Goal: Information Seeking & Learning: Learn about a topic

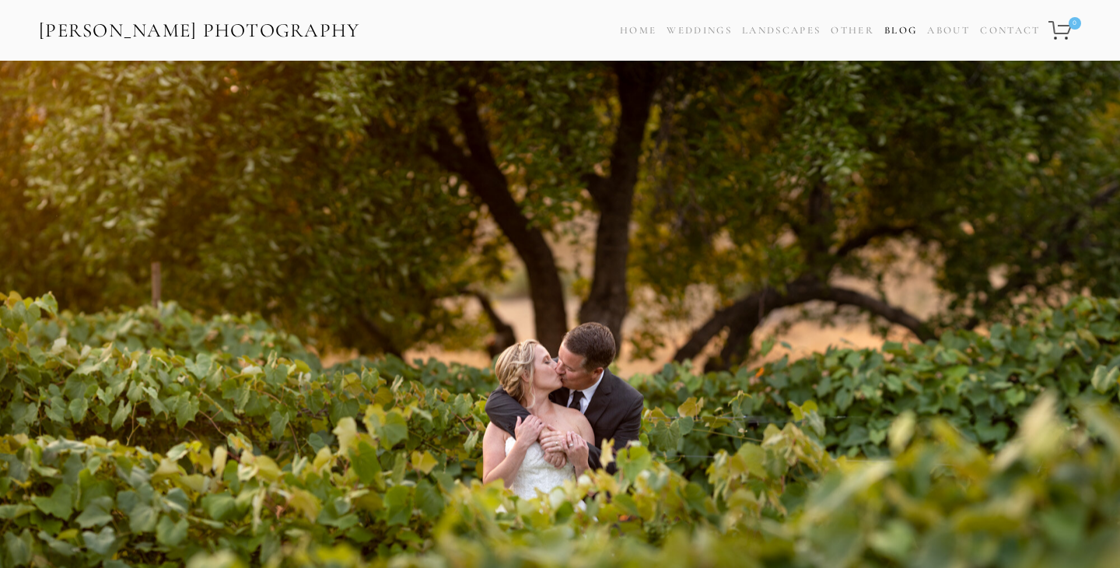
click at [909, 25] on link "Blog" at bounding box center [901, 30] width 33 height 23
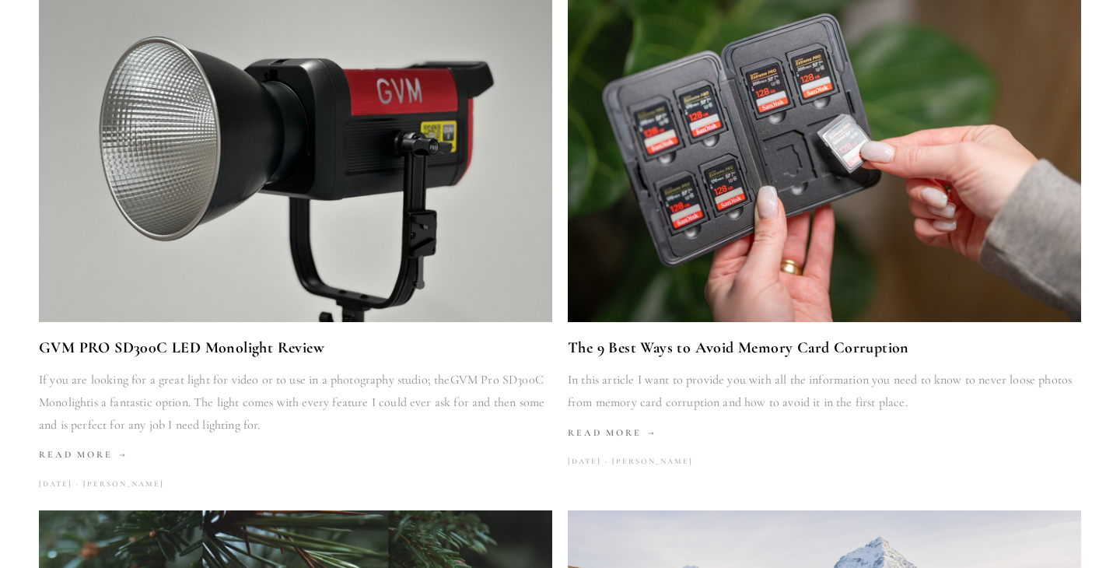
scroll to position [254, 0]
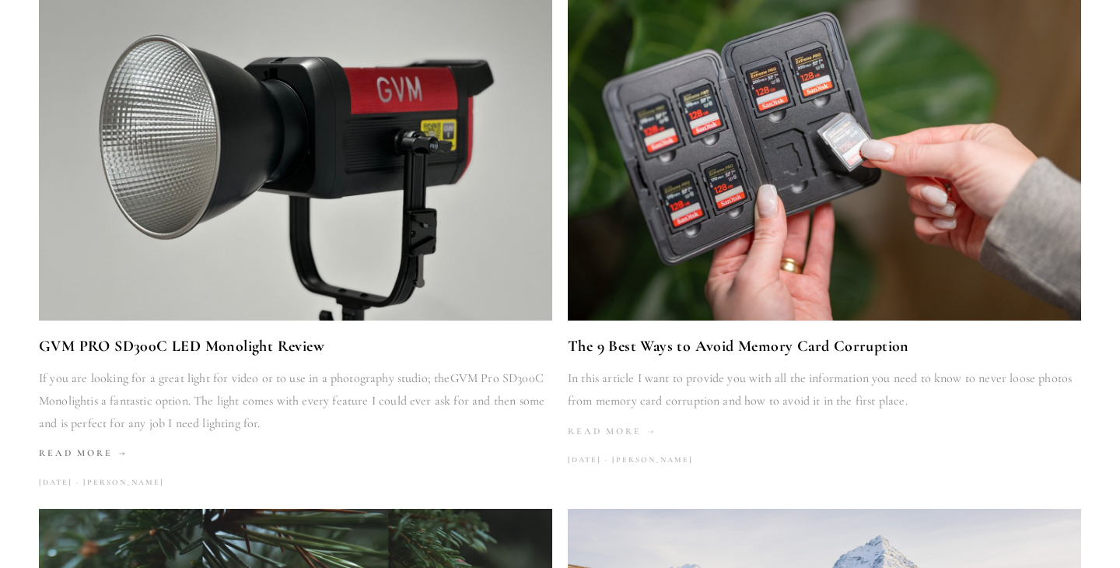
click at [594, 432] on span "Read More" at bounding box center [612, 431] width 89 height 11
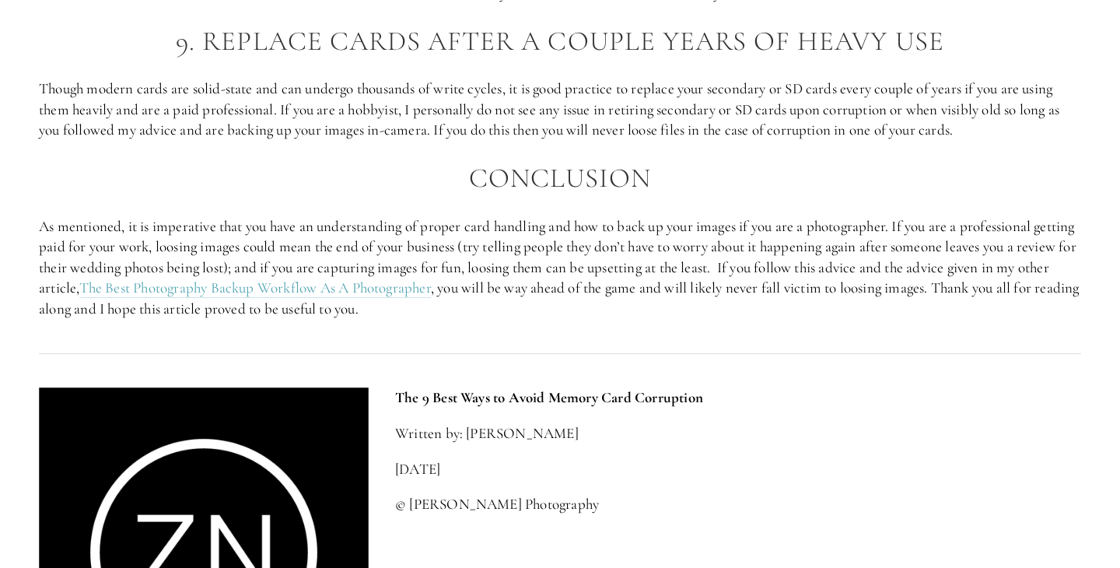
scroll to position [3578, 0]
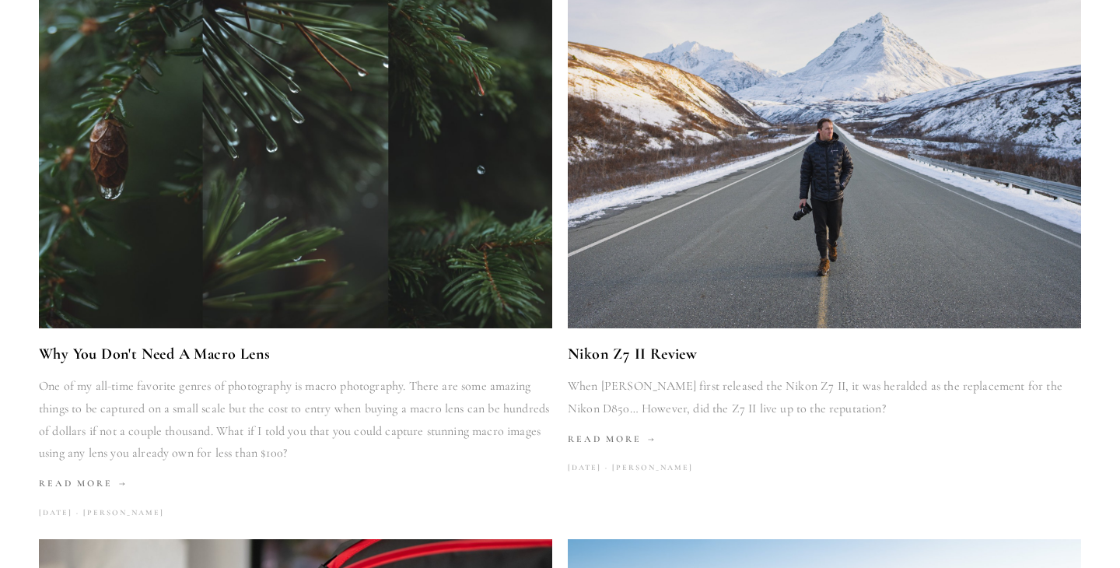
scroll to position [771, 0]
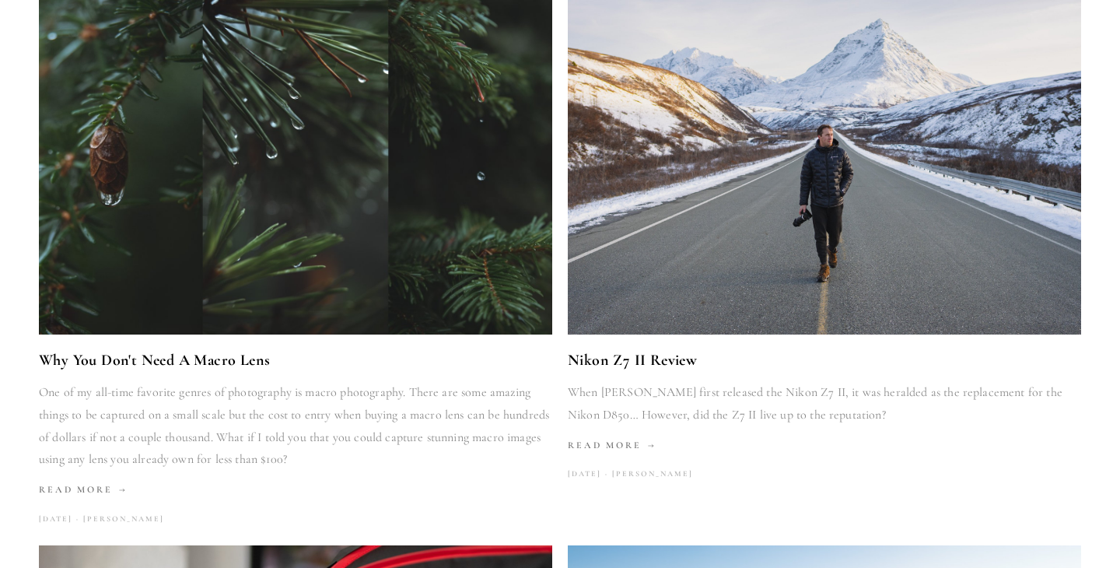
click at [341, 154] on img at bounding box center [296, 163] width 548 height 342
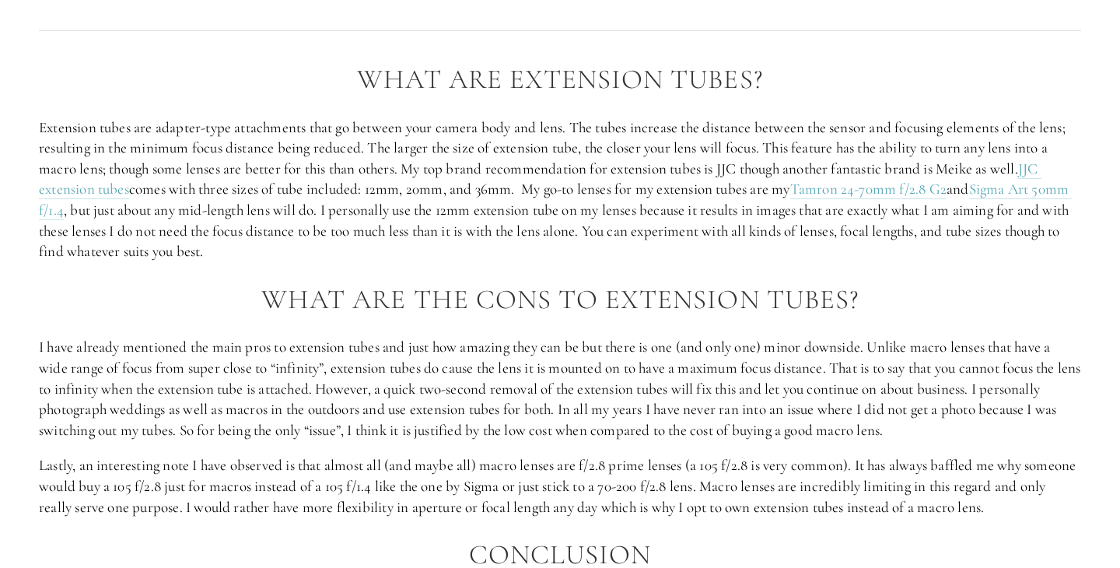
scroll to position [1517, 0]
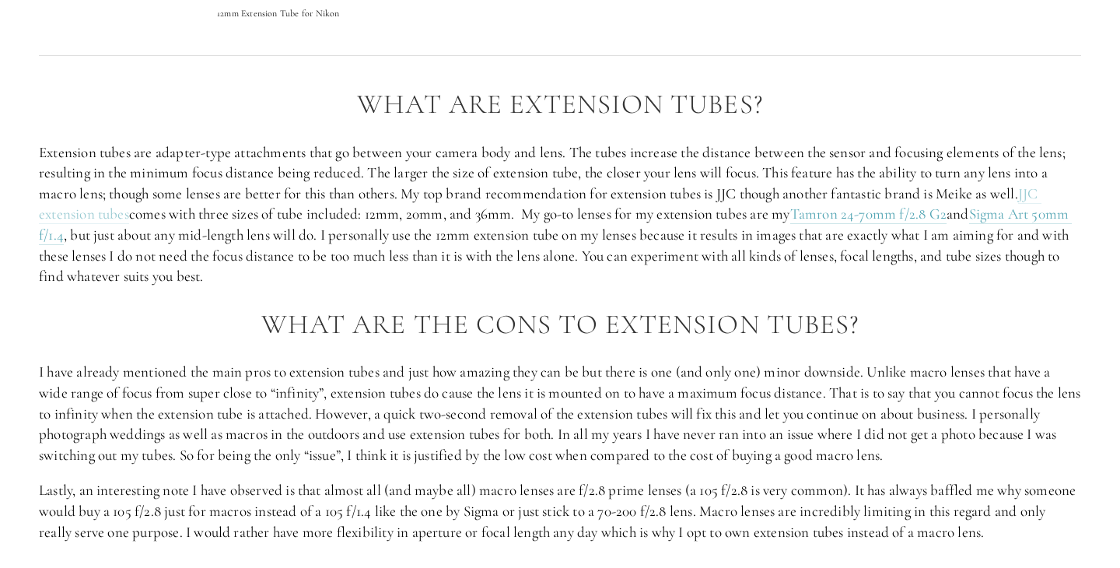
click at [124, 218] on link "JJC extension tubes" at bounding box center [540, 204] width 1003 height 40
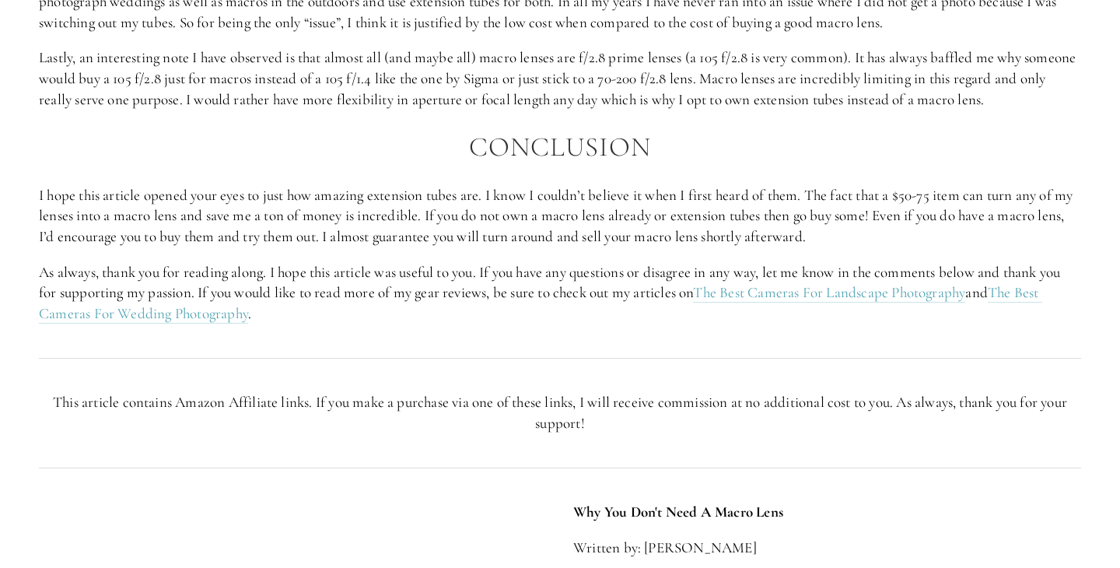
scroll to position [1952, 0]
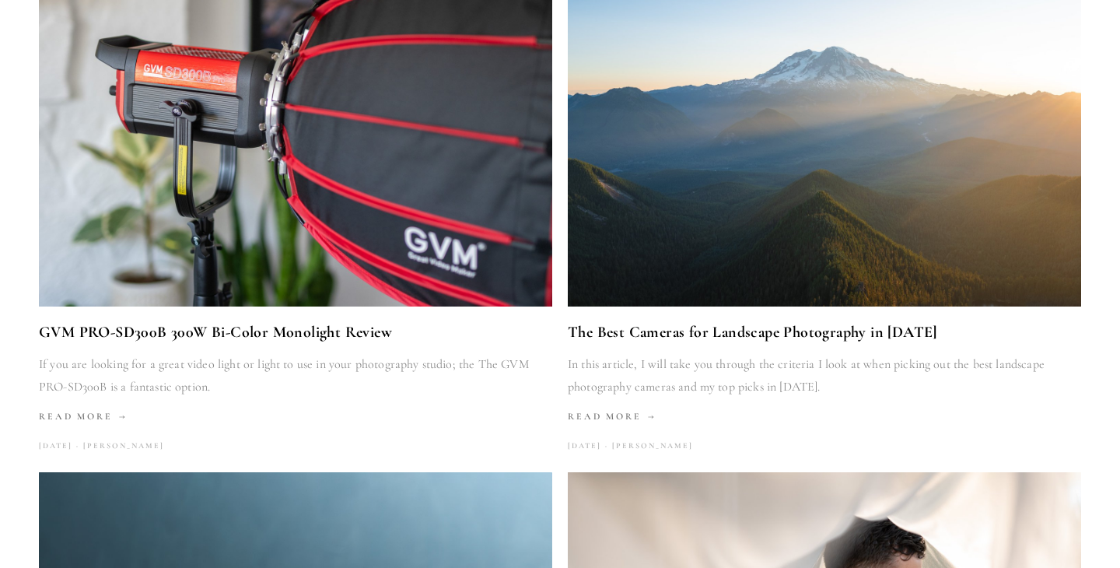
scroll to position [1351, 0]
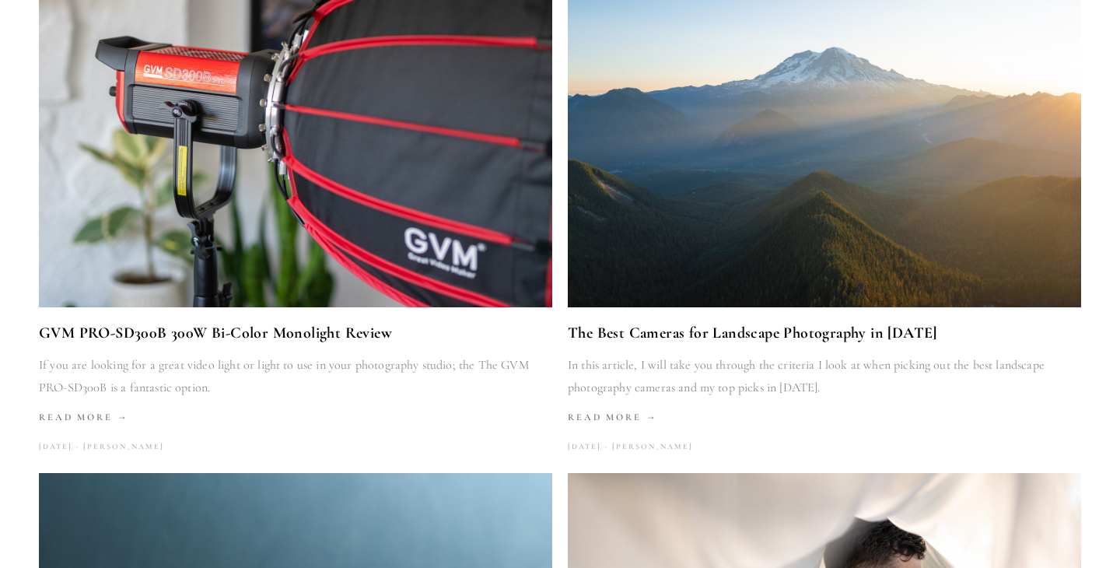
click at [638, 248] on img at bounding box center [825, 136] width 514 height 342
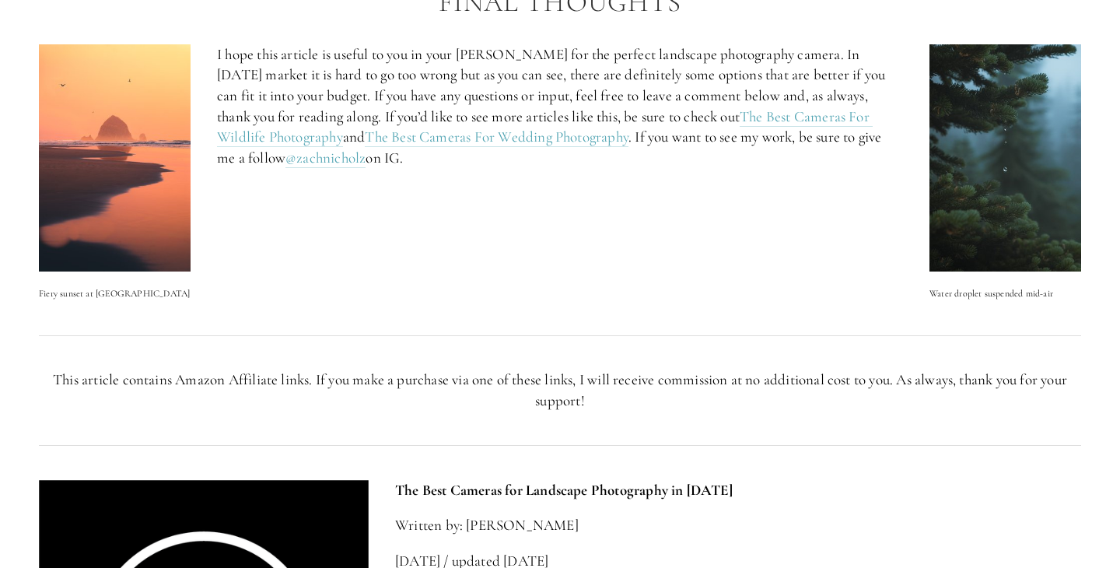
scroll to position [5205, 0]
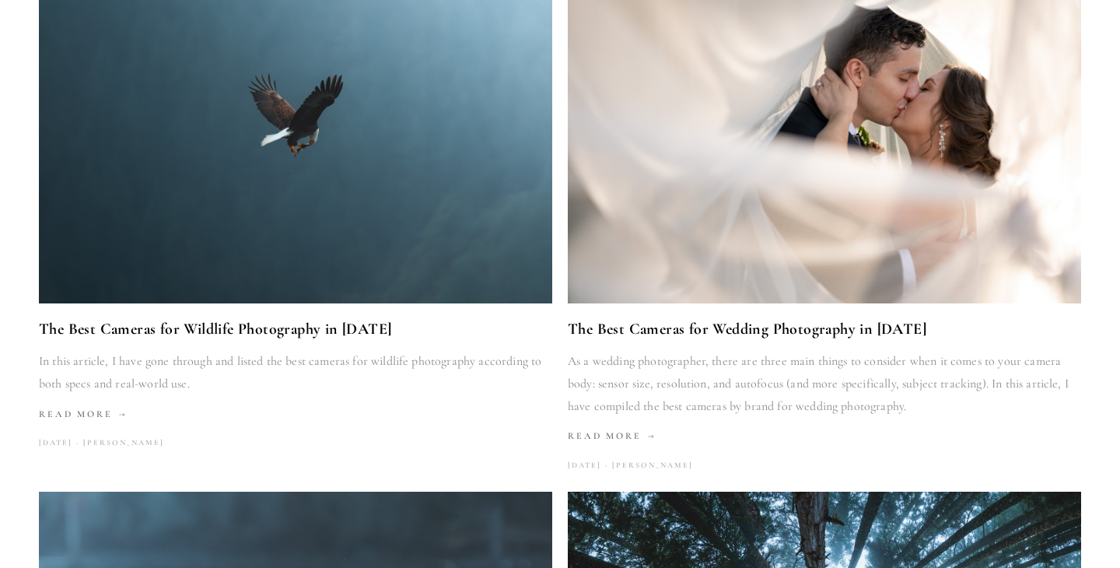
scroll to position [1866, 0]
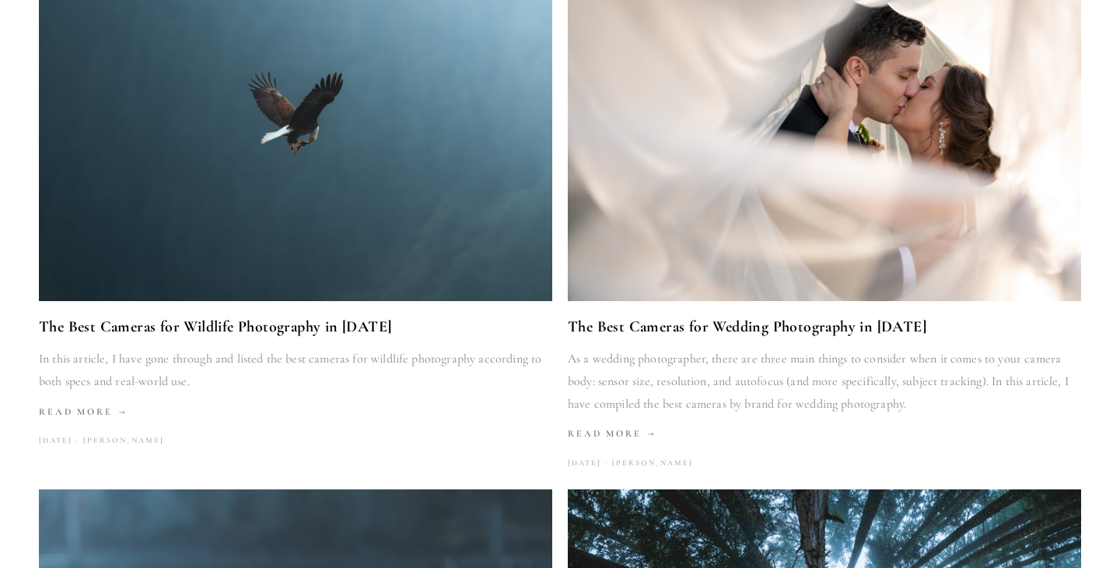
click at [409, 186] on img at bounding box center [296, 130] width 514 height 342
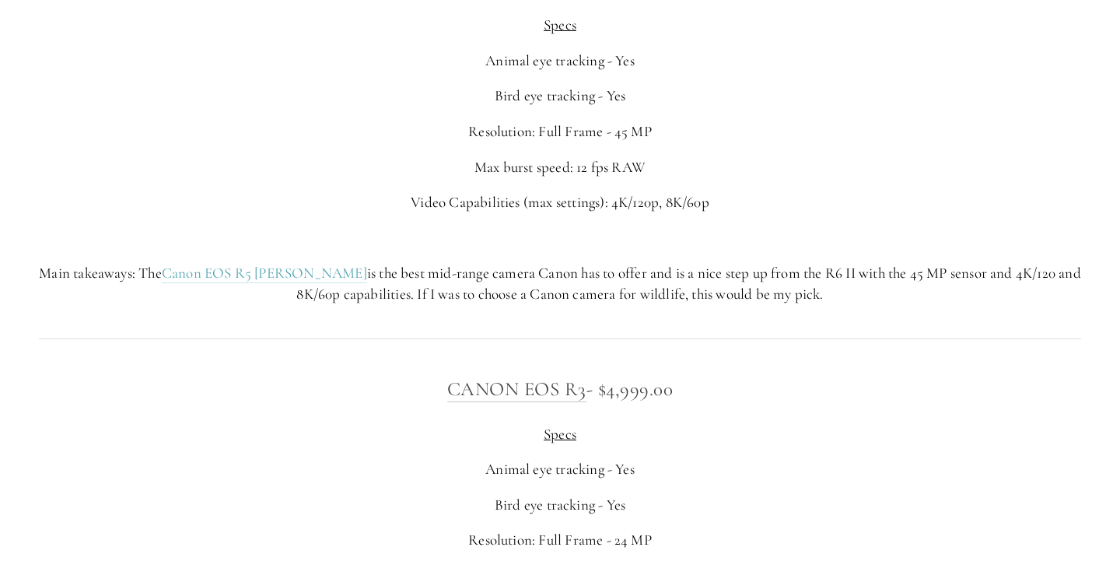
scroll to position [5876, 0]
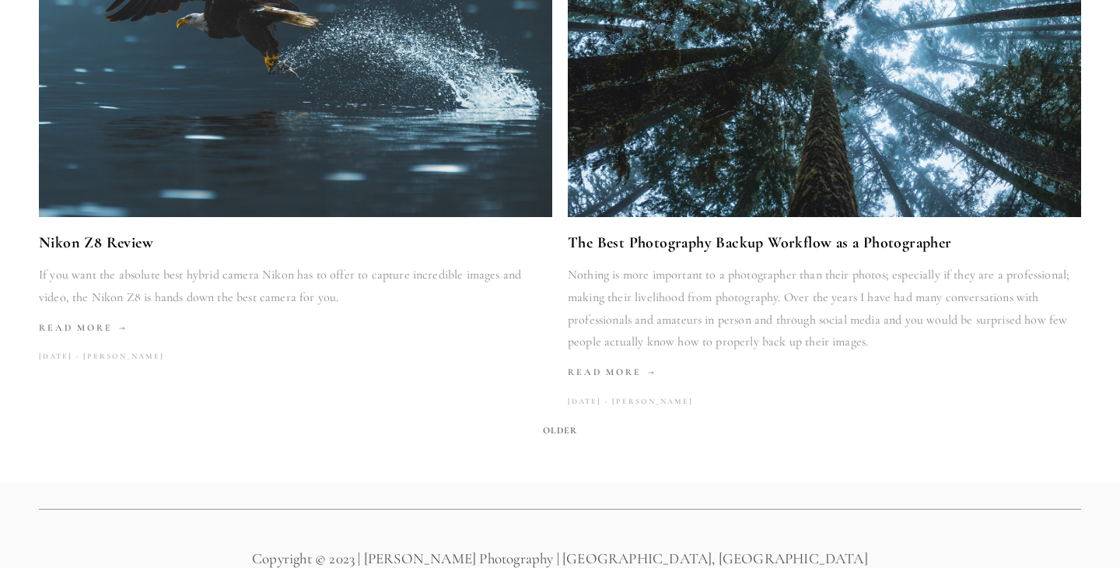
scroll to position [2486, 0]
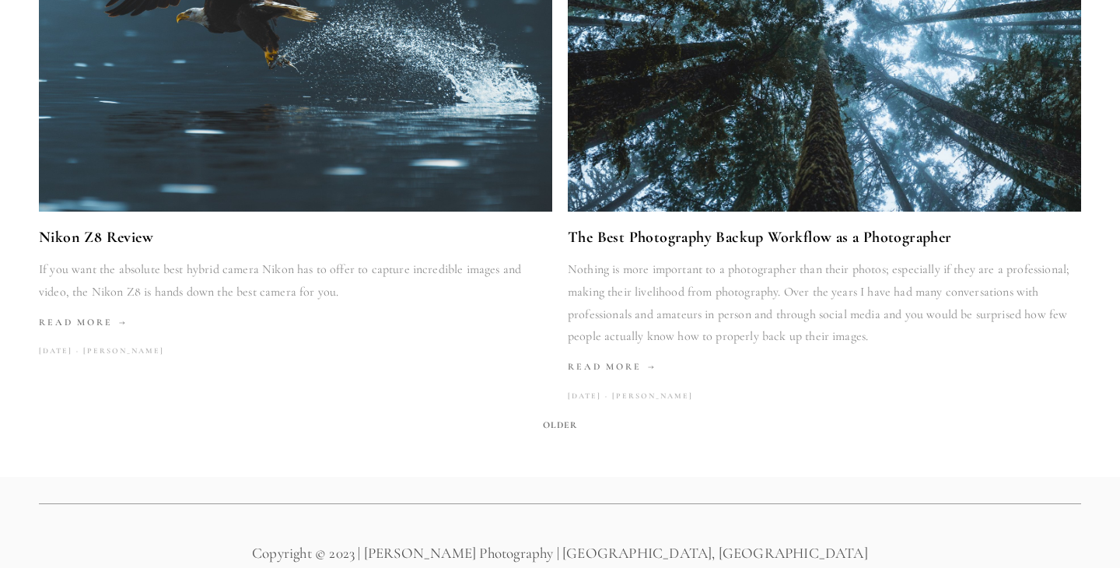
click at [555, 432] on span "Older" at bounding box center [560, 425] width 47 height 22
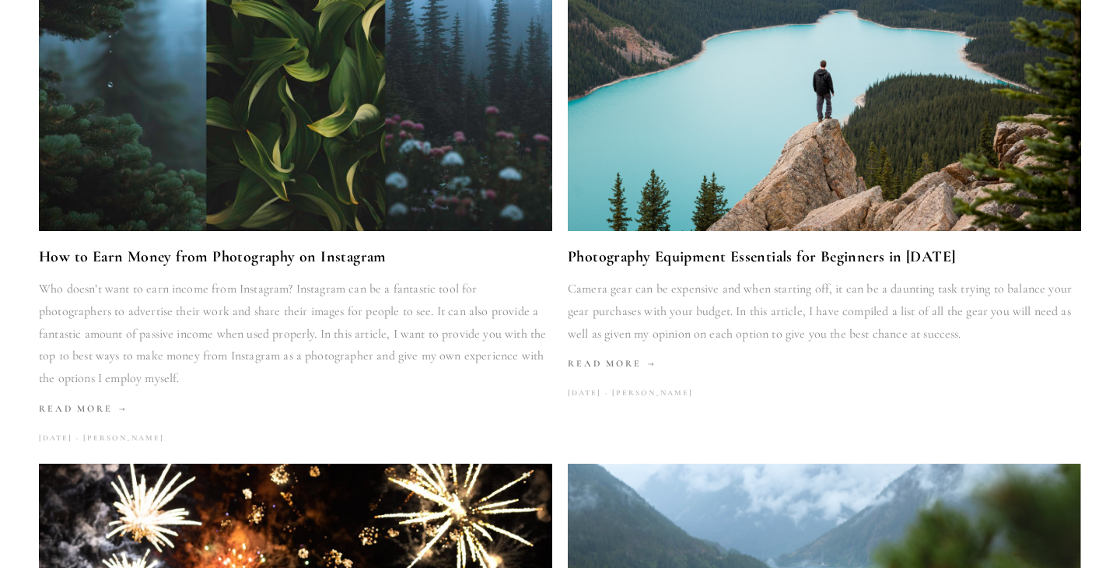
scroll to position [345, 0]
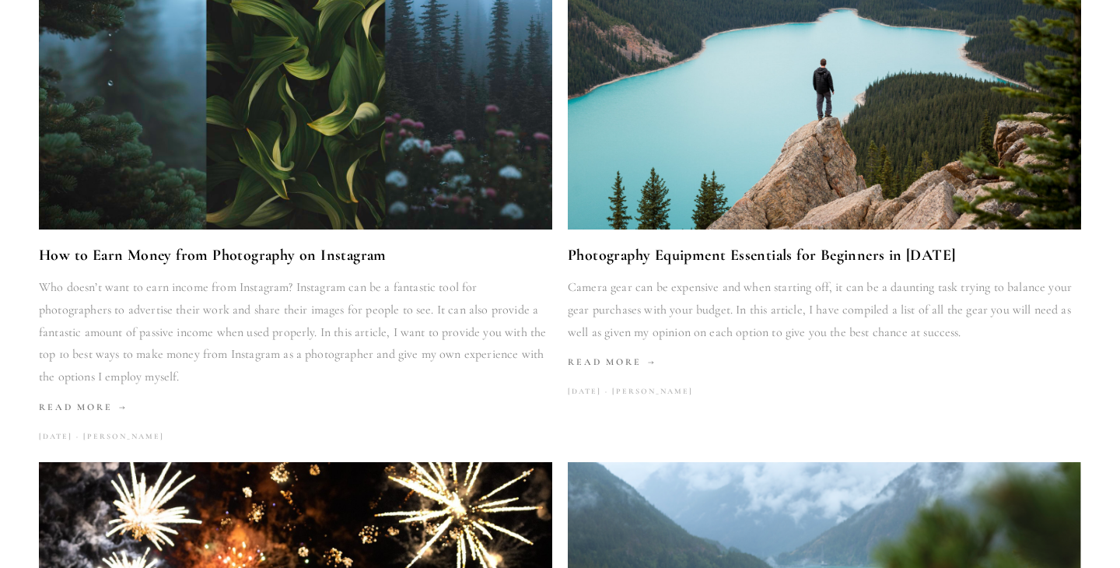
click at [405, 95] on img at bounding box center [296, 58] width 548 height 342
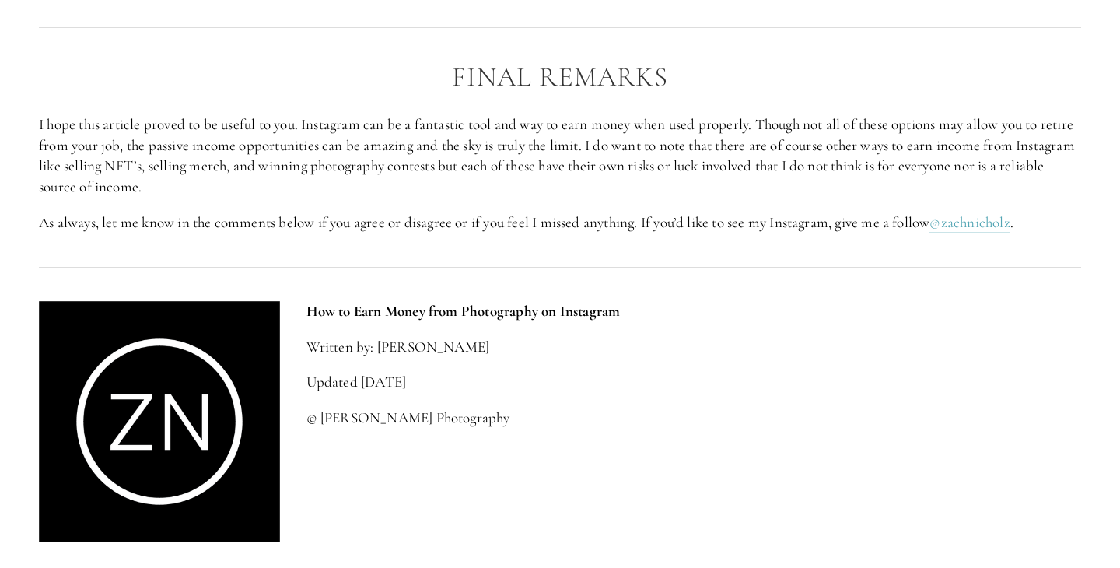
scroll to position [2928, 0]
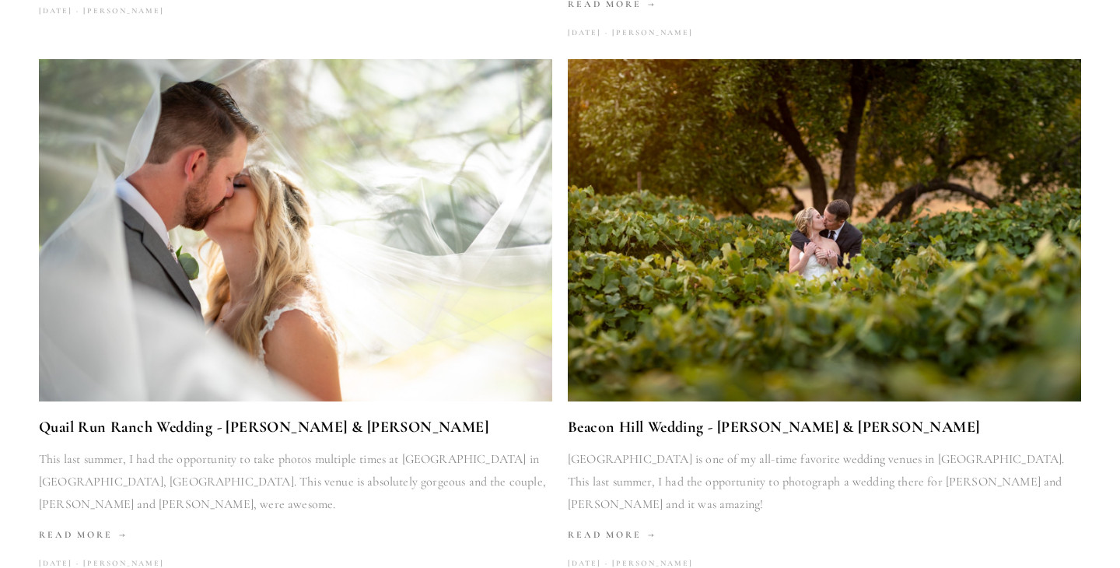
scroll to position [2612, 0]
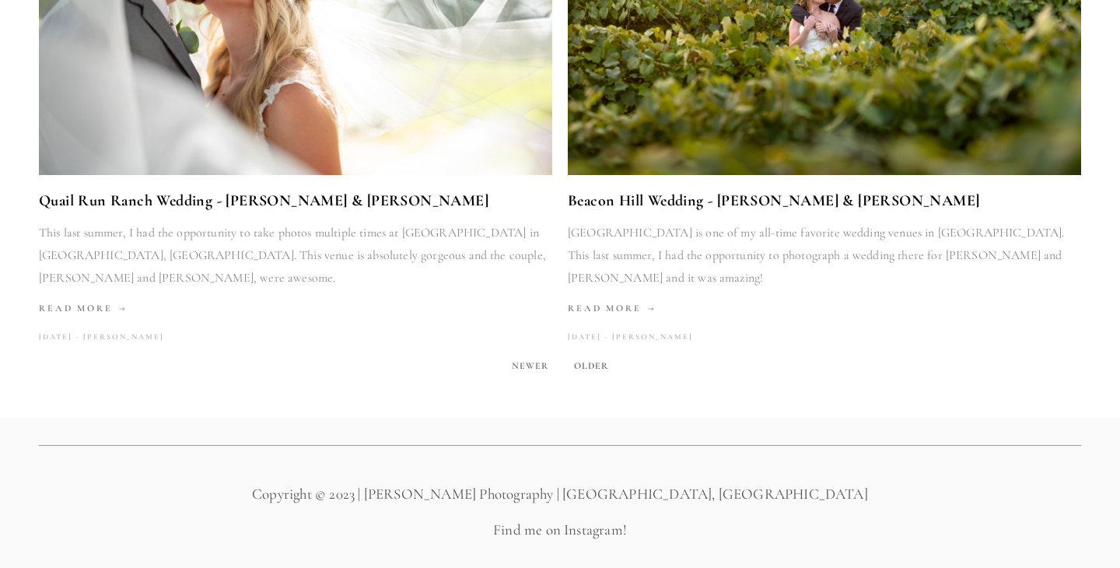
click at [584, 355] on span "Older" at bounding box center [591, 366] width 47 height 22
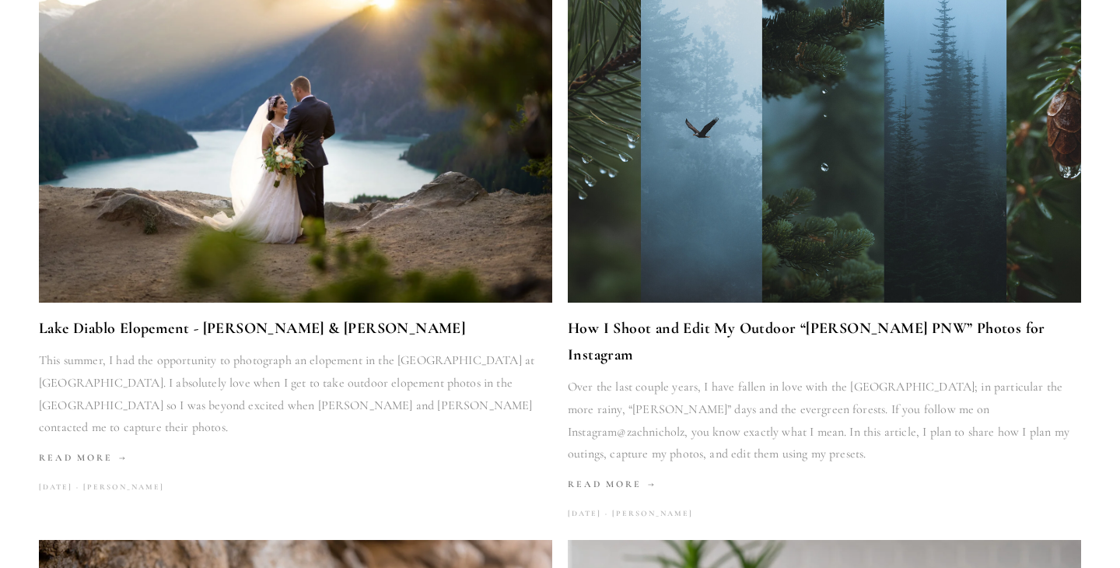
scroll to position [272, 0]
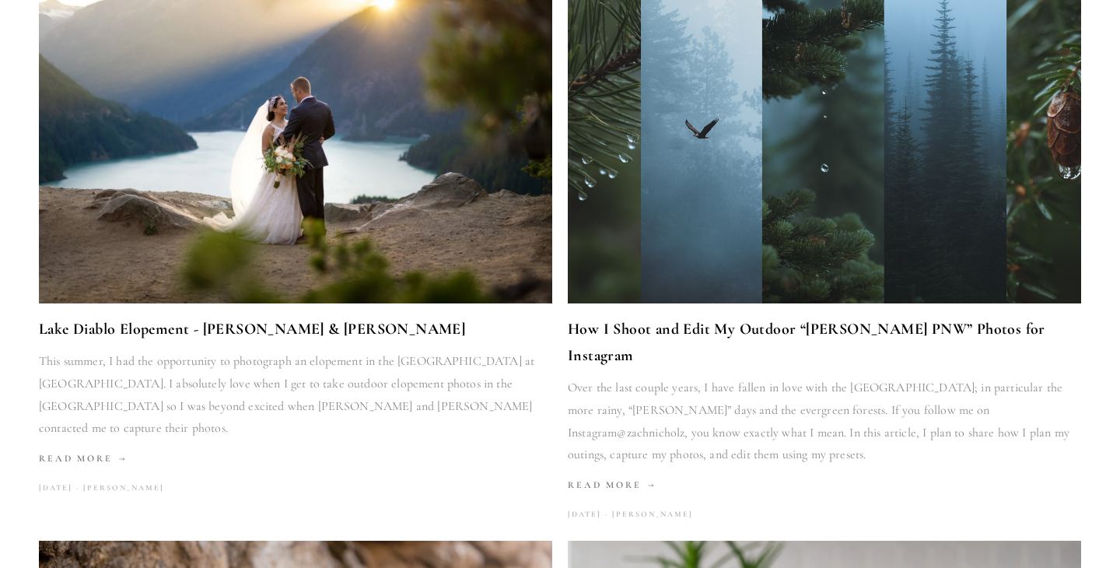
click at [640, 209] on img at bounding box center [824, 132] width 599 height 342
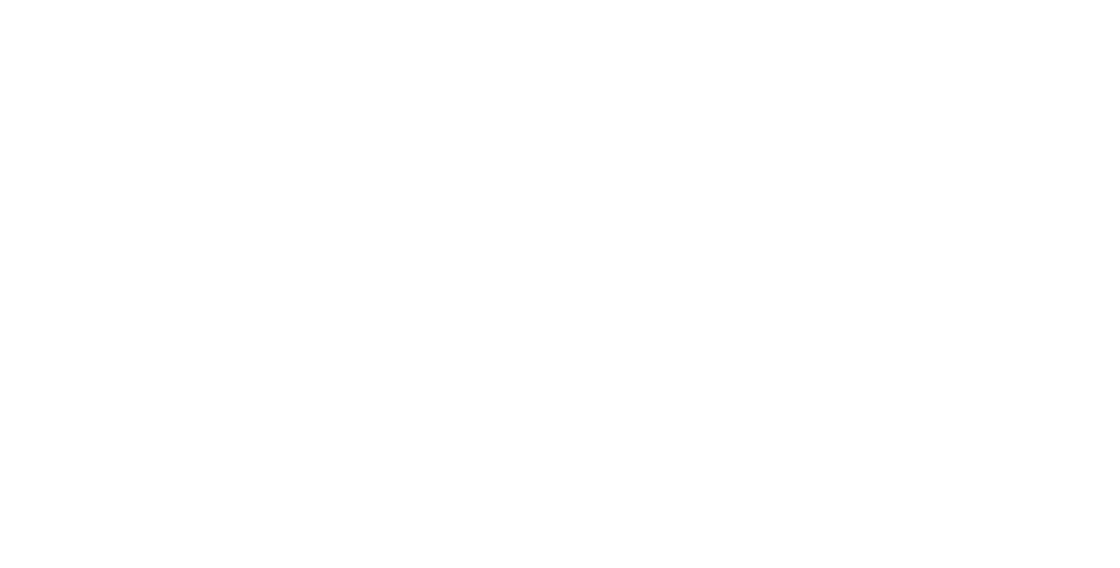
scroll to position [317, 0]
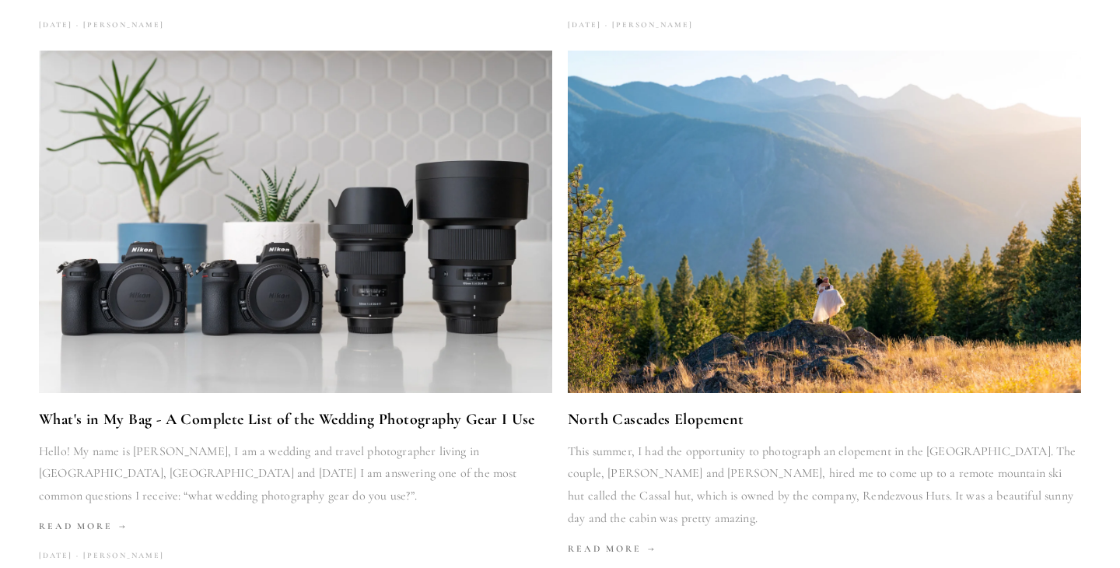
scroll to position [1313, 0]
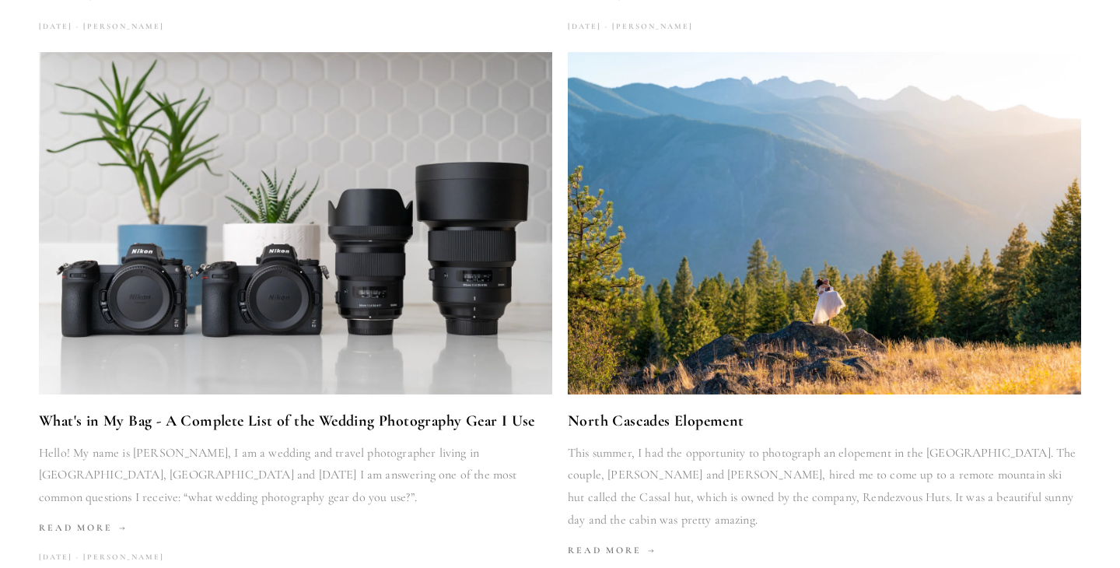
click at [373, 242] on img at bounding box center [295, 223] width 514 height 342
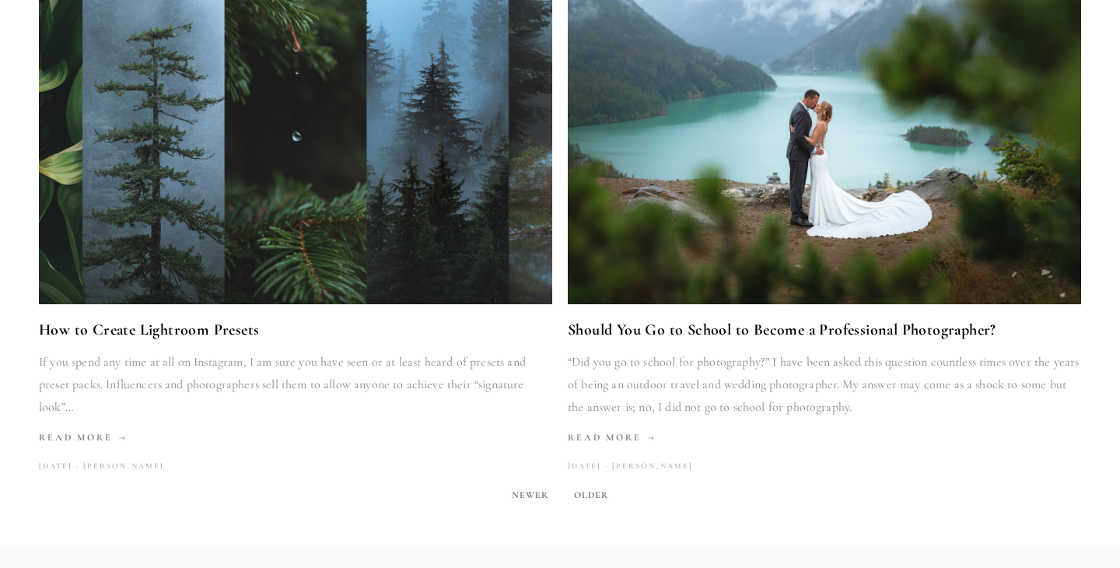
scroll to position [2539, 0]
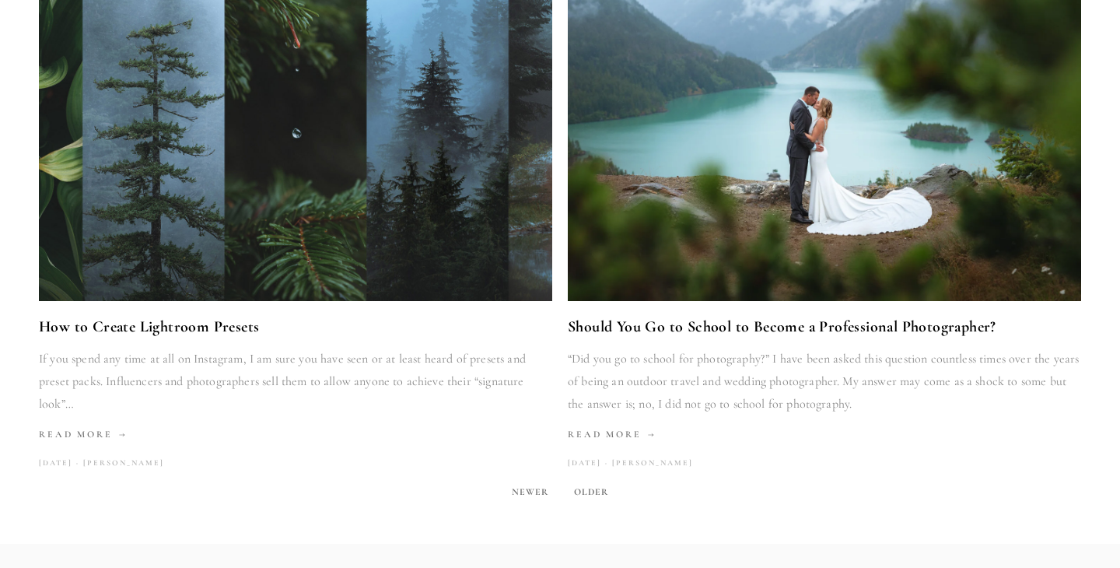
click at [230, 314] on link "How to Create Lightroom Presets" at bounding box center [296, 327] width 514 height 26
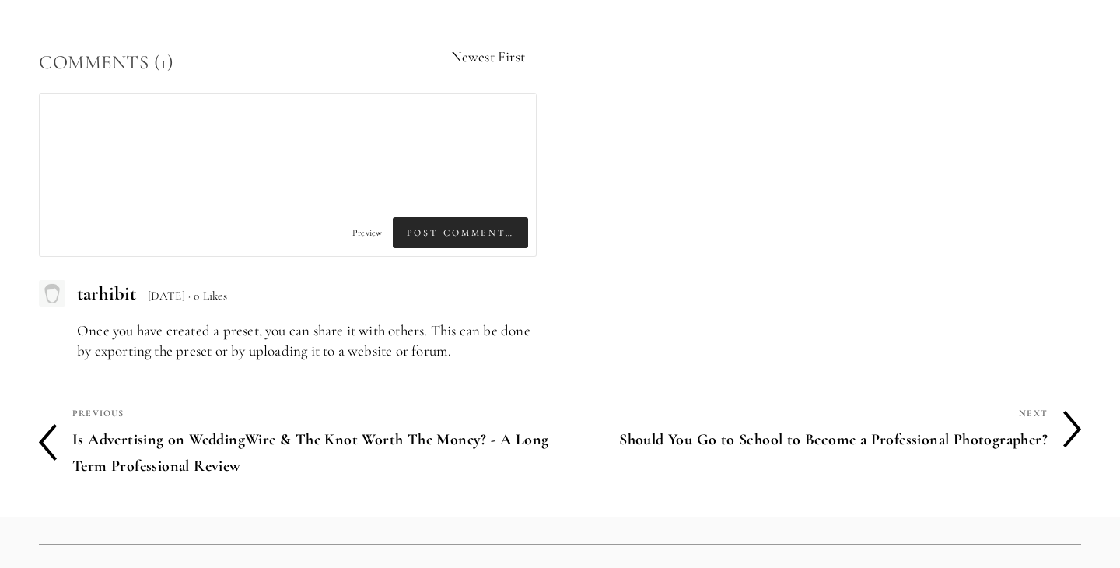
scroll to position [5737, 0]
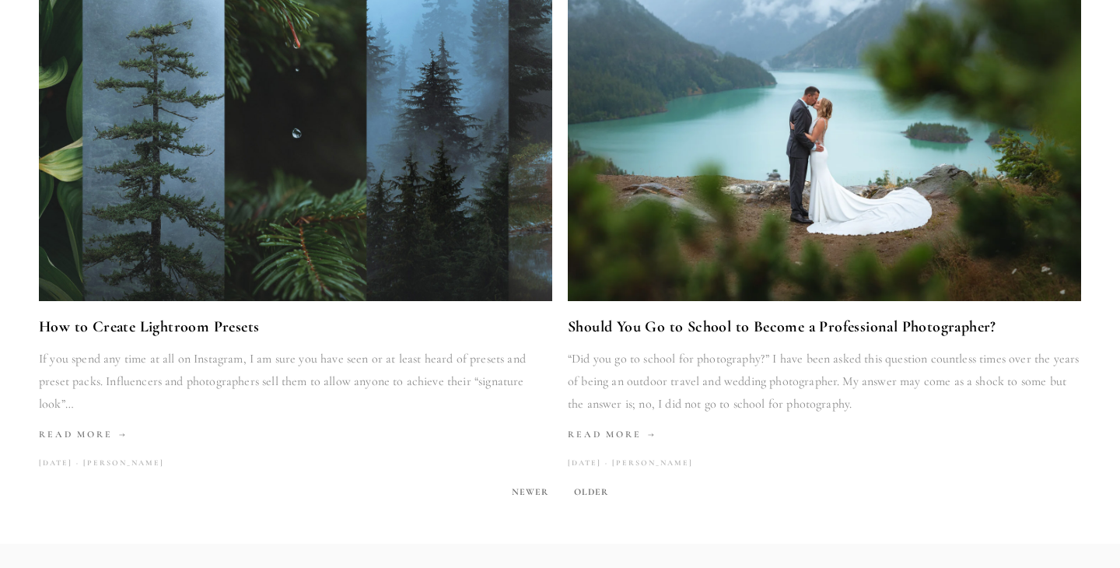
scroll to position [2683, 0]
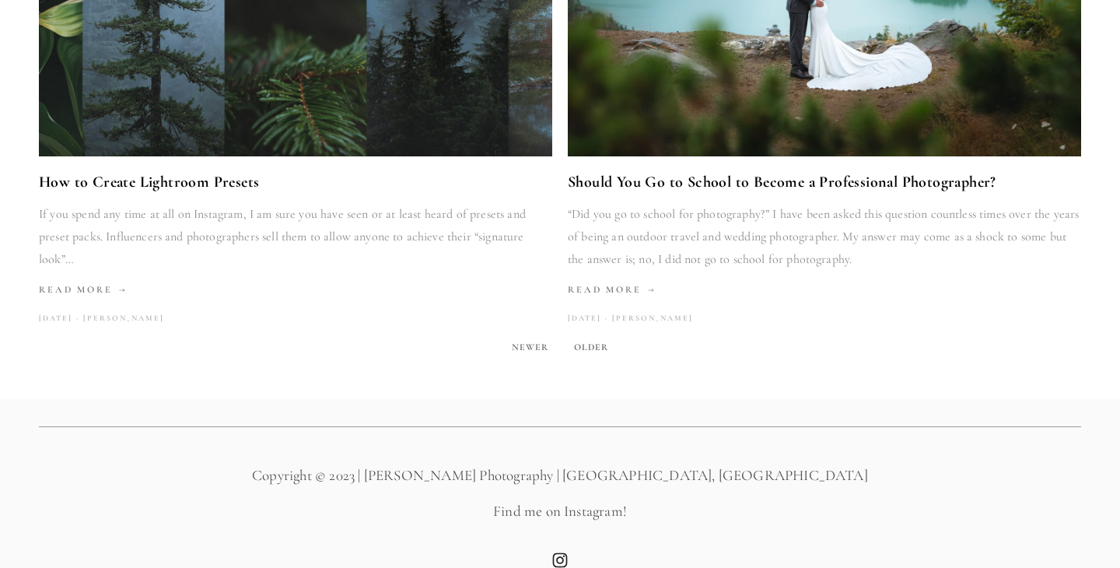
click at [600, 336] on span "Older" at bounding box center [591, 347] width 47 height 22
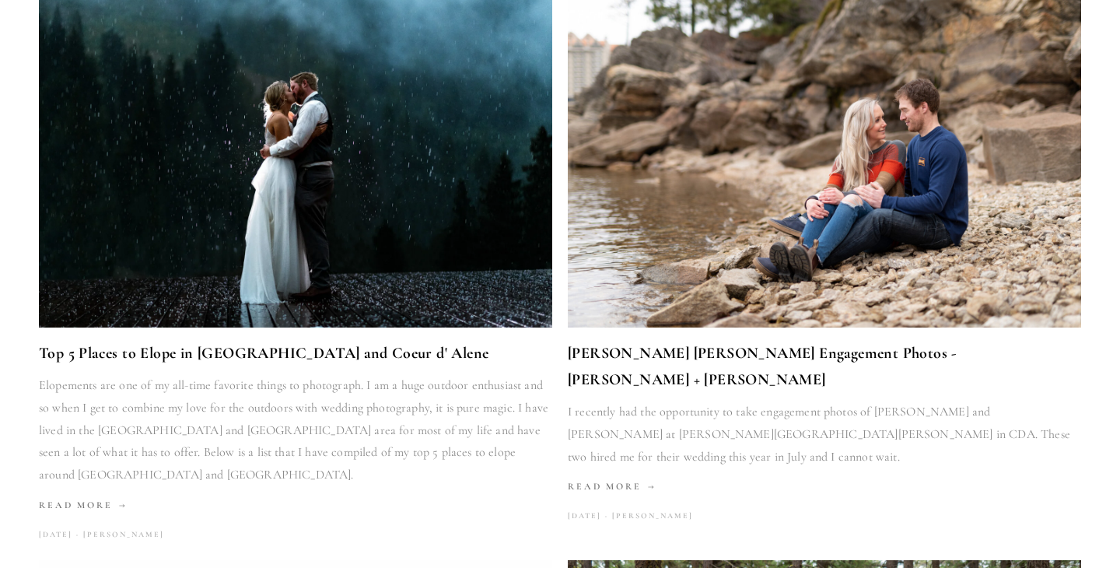
scroll to position [232, 0]
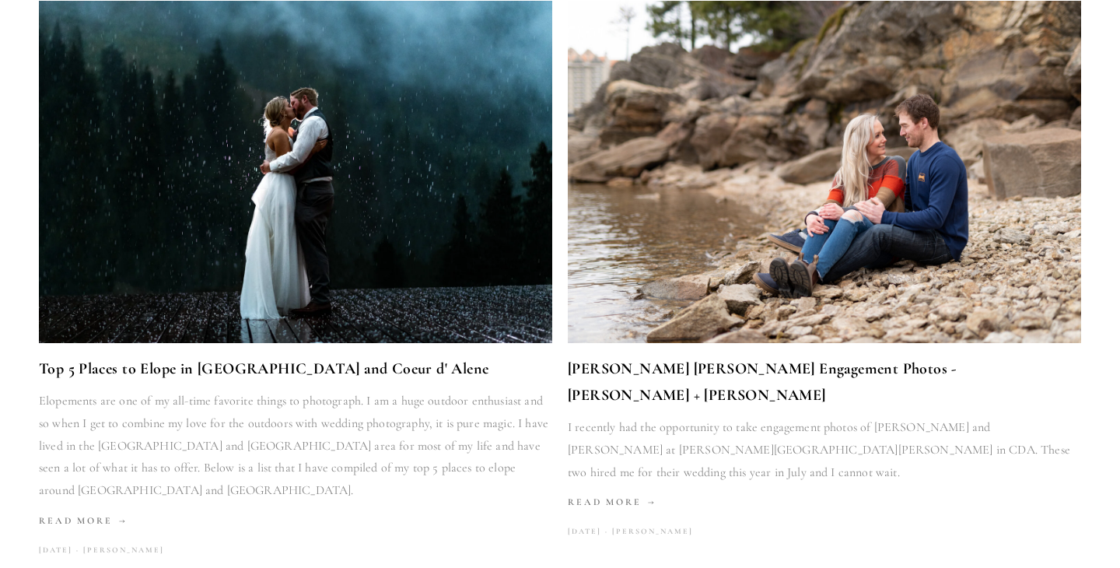
click at [888, 213] on img at bounding box center [824, 172] width 514 height 342
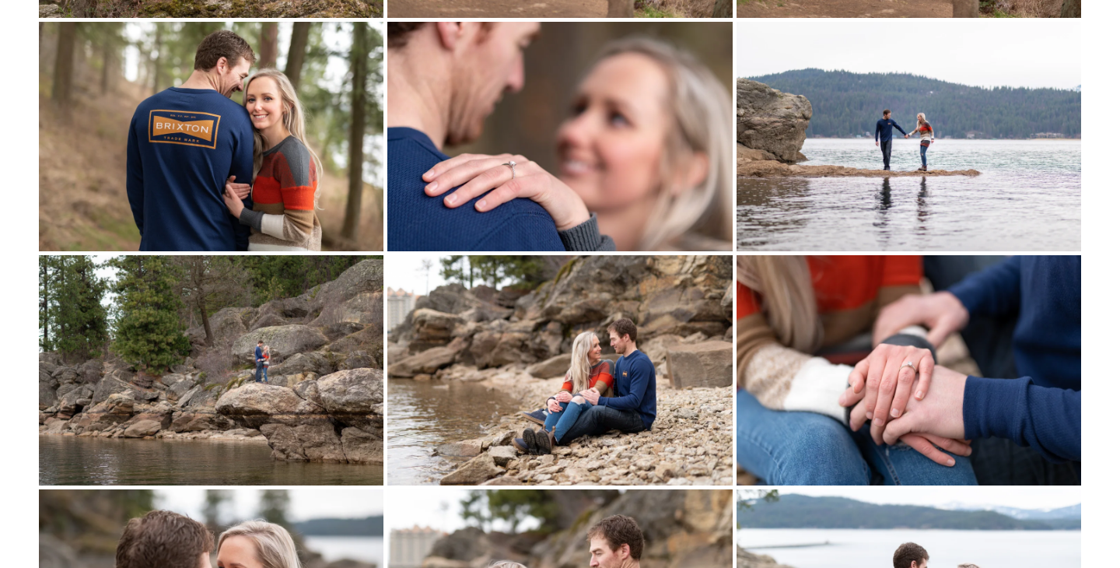
scroll to position [1608, 0]
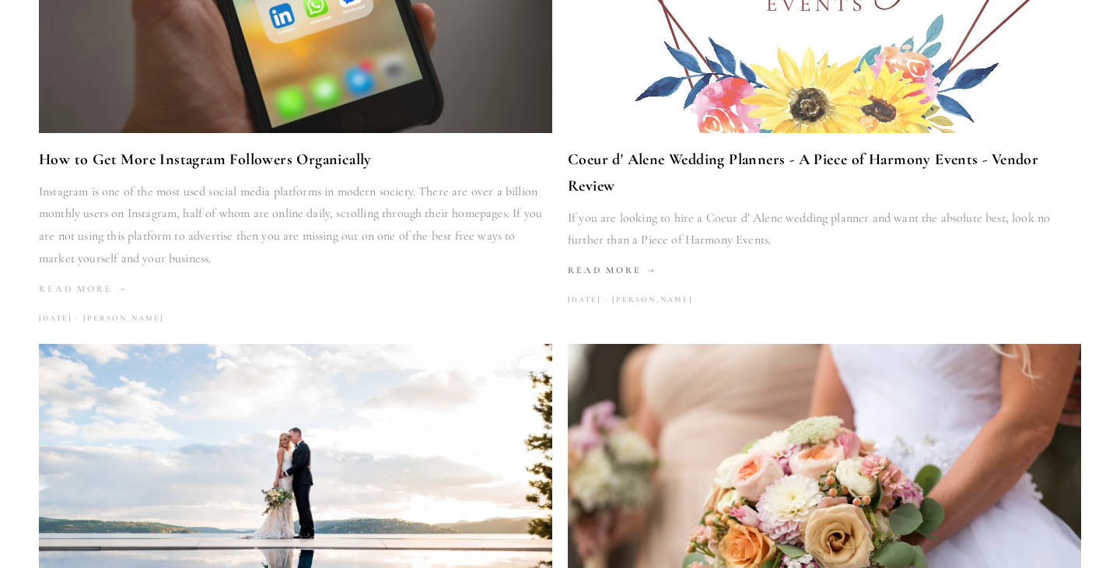
scroll to position [2102, 0]
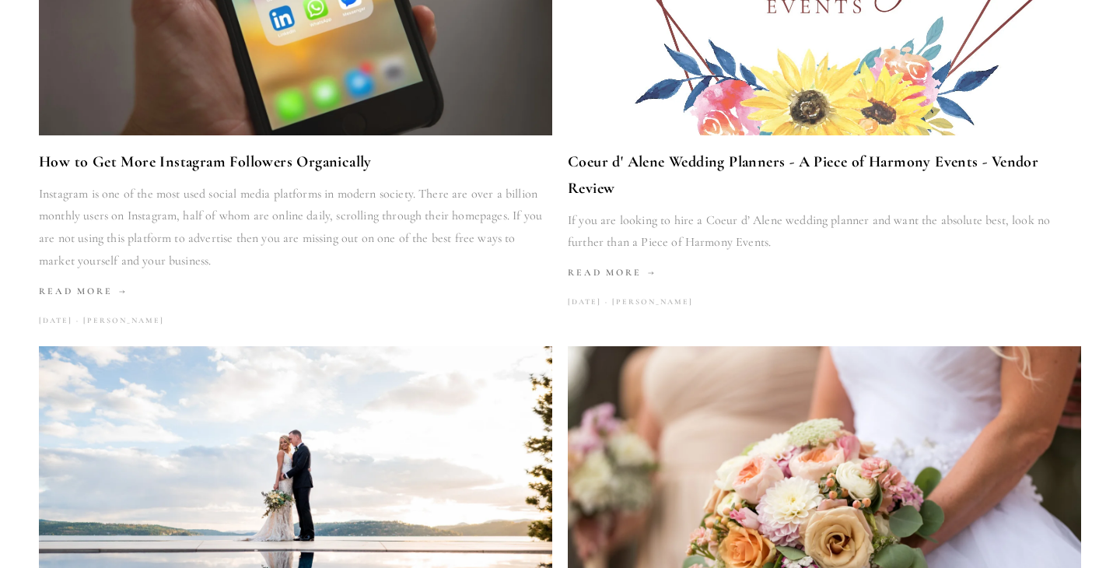
click at [285, 195] on p "Instagram is one of the most used social media platforms in modern society. The…" at bounding box center [296, 227] width 514 height 89
click at [265, 149] on link "How to Get More Instagram Followers Organically" at bounding box center [296, 162] width 514 height 26
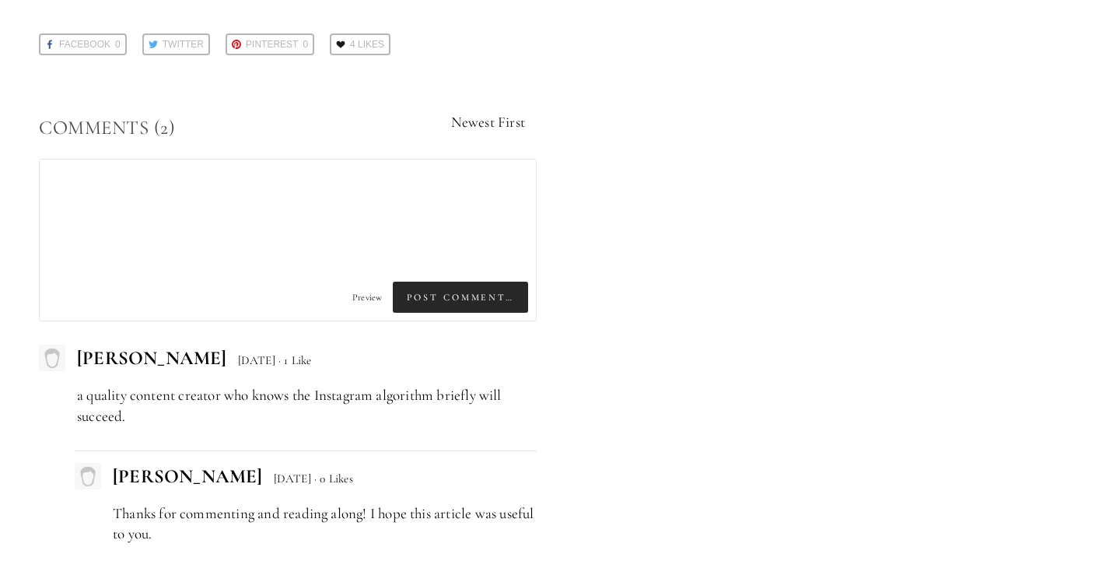
scroll to position [7909, 0]
